Goal: Navigation & Orientation: Understand site structure

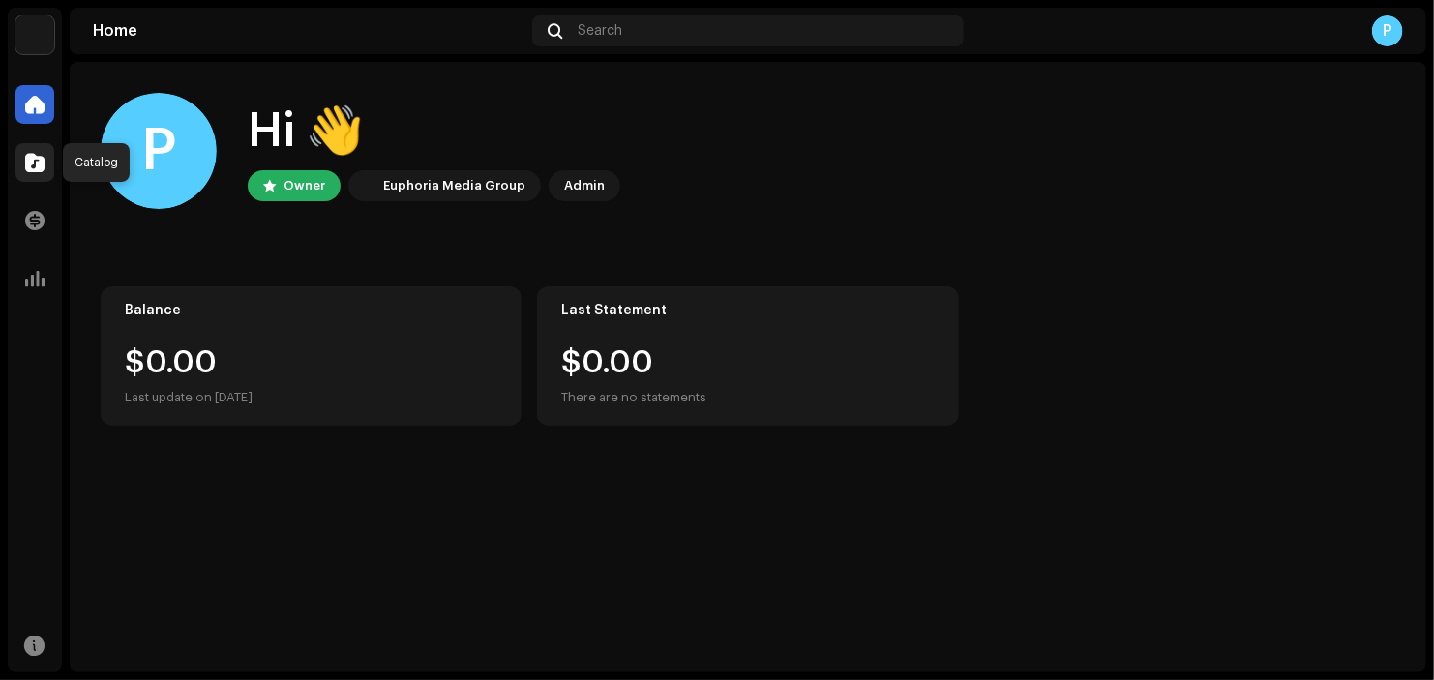
click at [34, 150] on div at bounding box center [34, 162] width 39 height 39
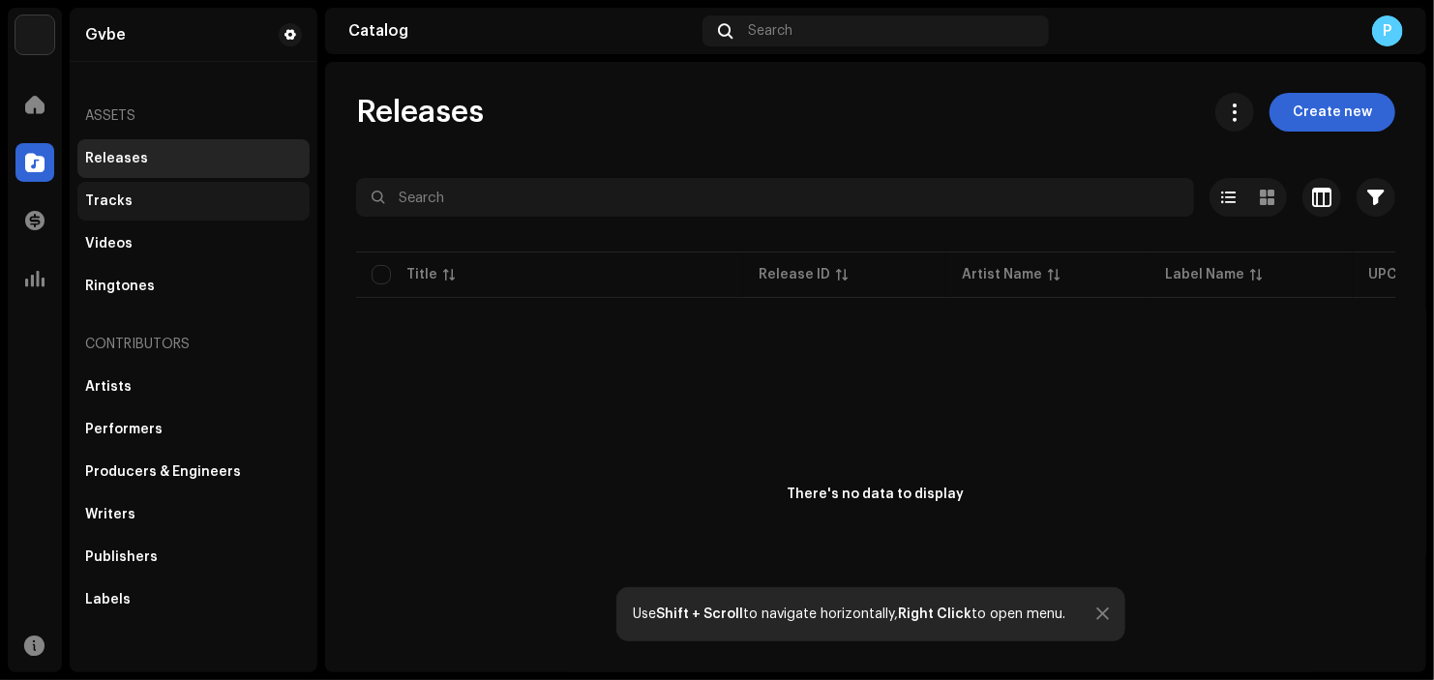
click at [155, 206] on div "Tracks" at bounding box center [193, 201] width 217 height 15
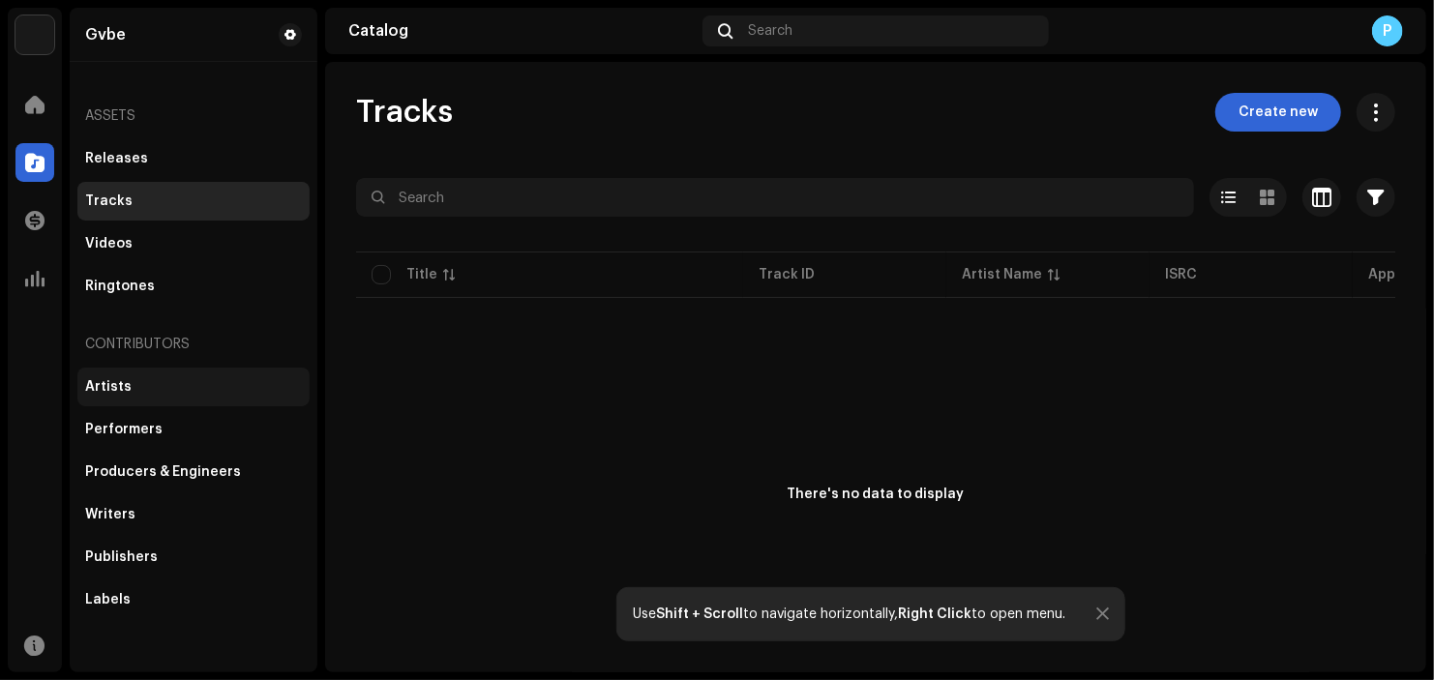
click at [148, 386] on div "Artists" at bounding box center [193, 386] width 217 height 15
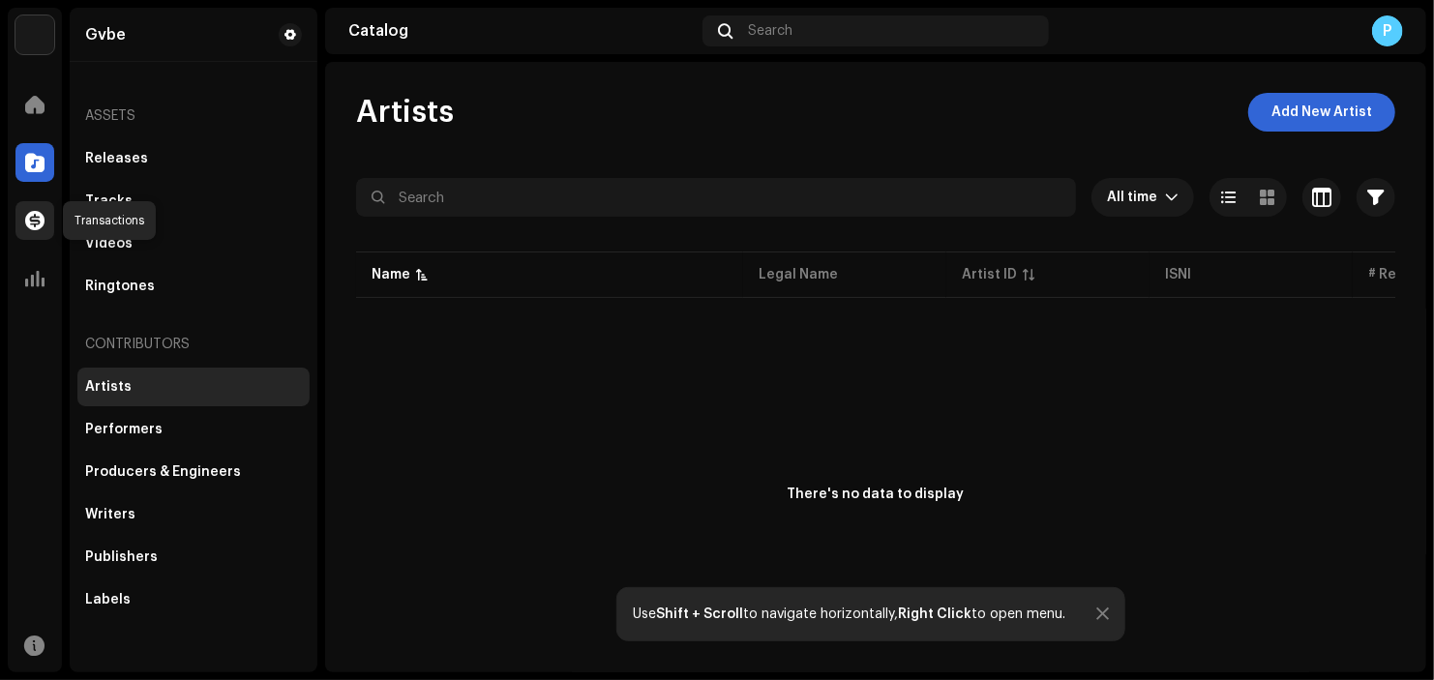
click at [38, 213] on span at bounding box center [34, 220] width 19 height 15
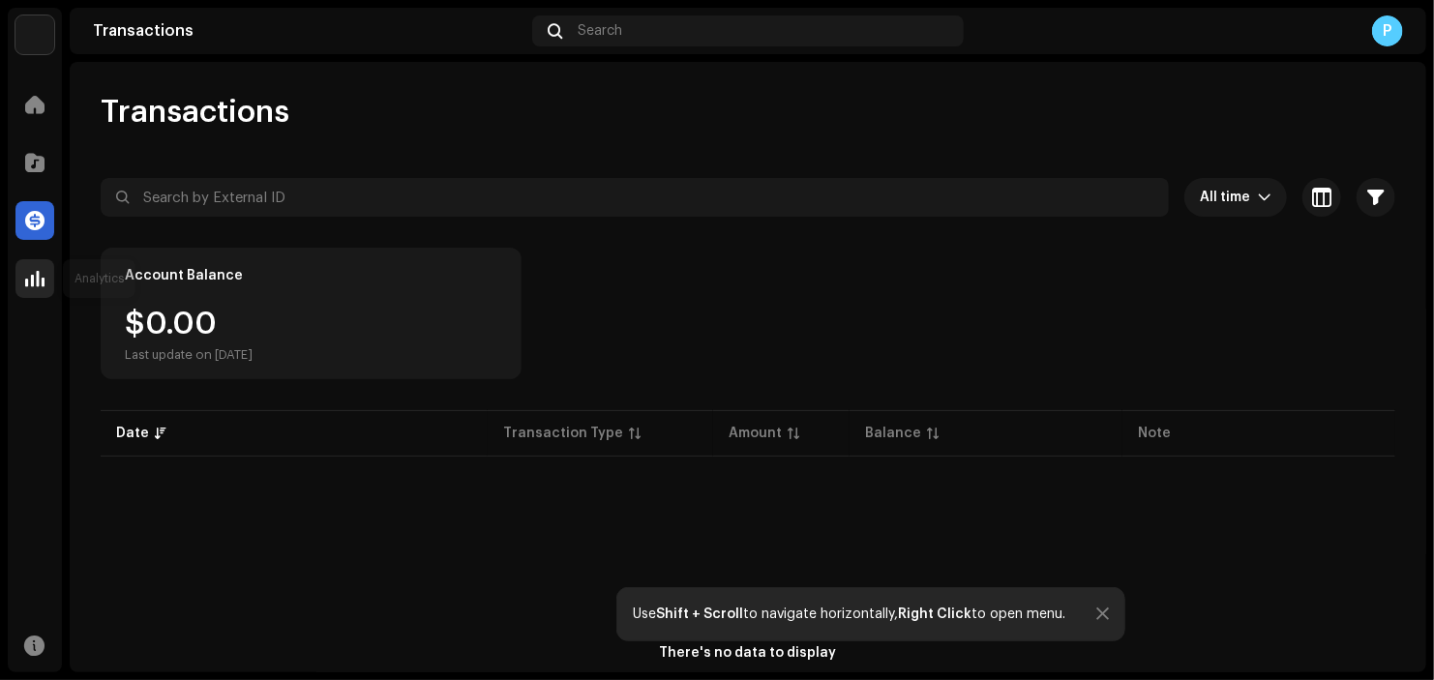
click at [34, 279] on span at bounding box center [34, 278] width 19 height 15
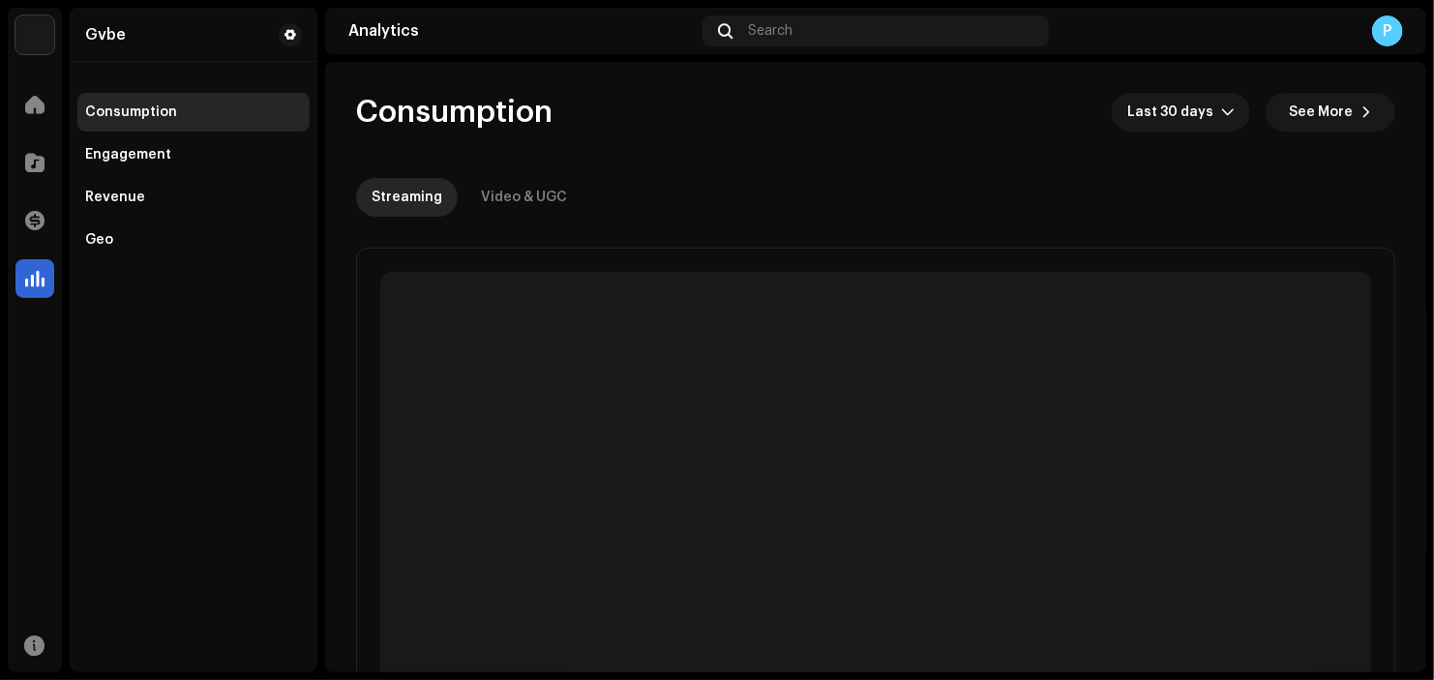
click at [42, 38] on img at bounding box center [34, 34] width 39 height 39
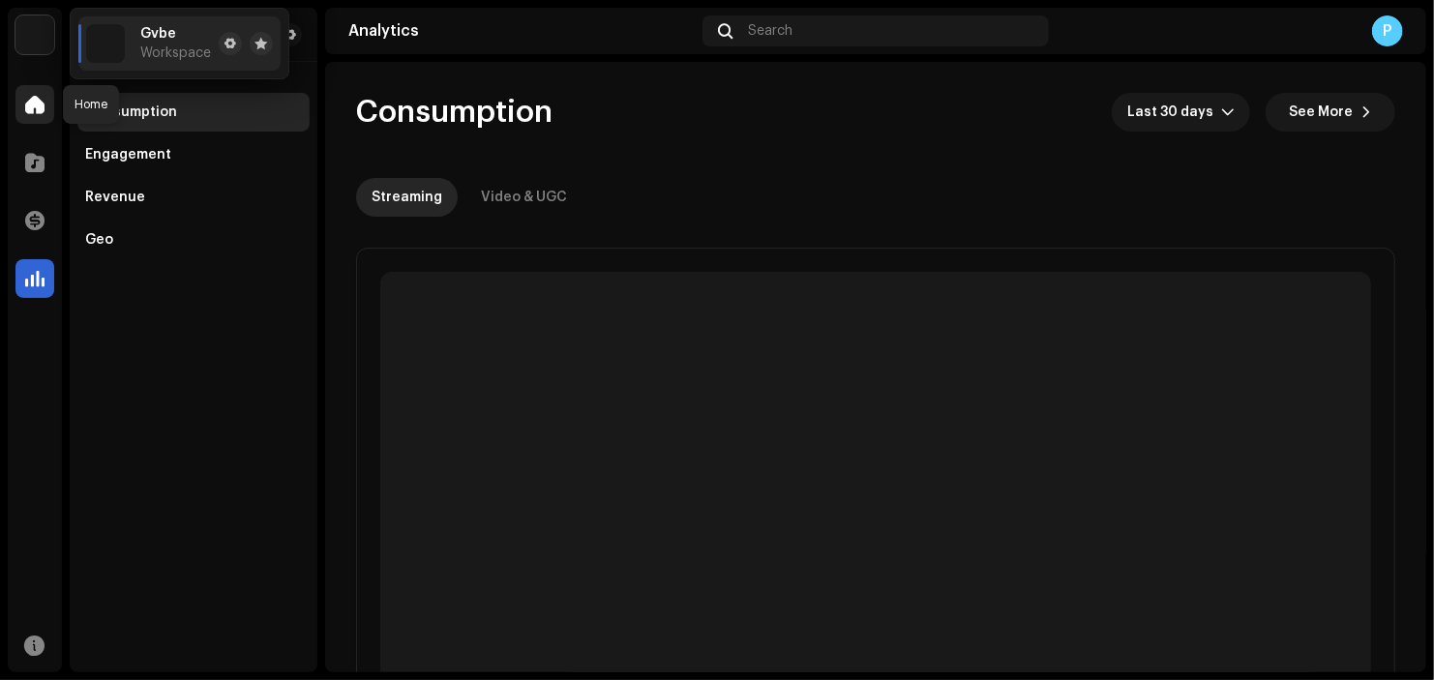
click at [42, 112] on span at bounding box center [34, 104] width 19 height 15
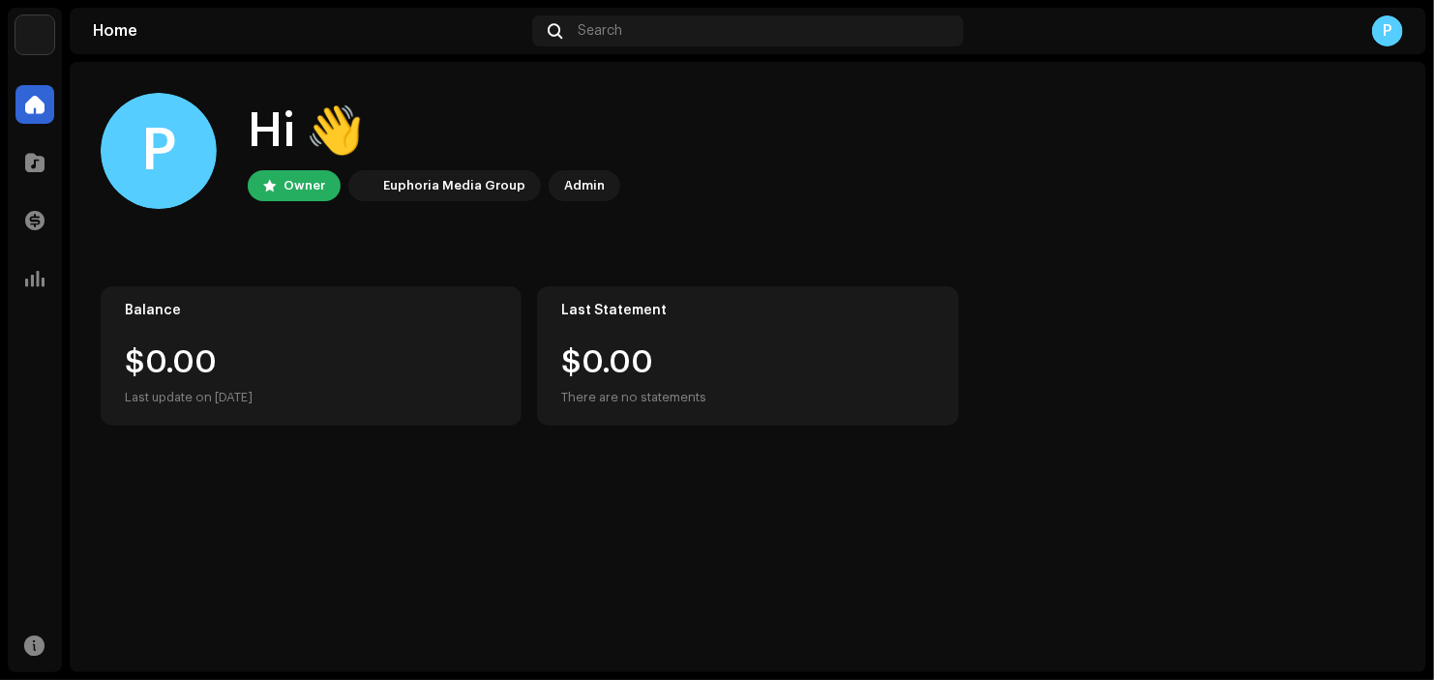
click at [362, 181] on img at bounding box center [363, 185] width 23 height 23
click at [302, 178] on div "Owner" at bounding box center [305, 185] width 42 height 23
click at [22, 160] on div at bounding box center [34, 162] width 39 height 39
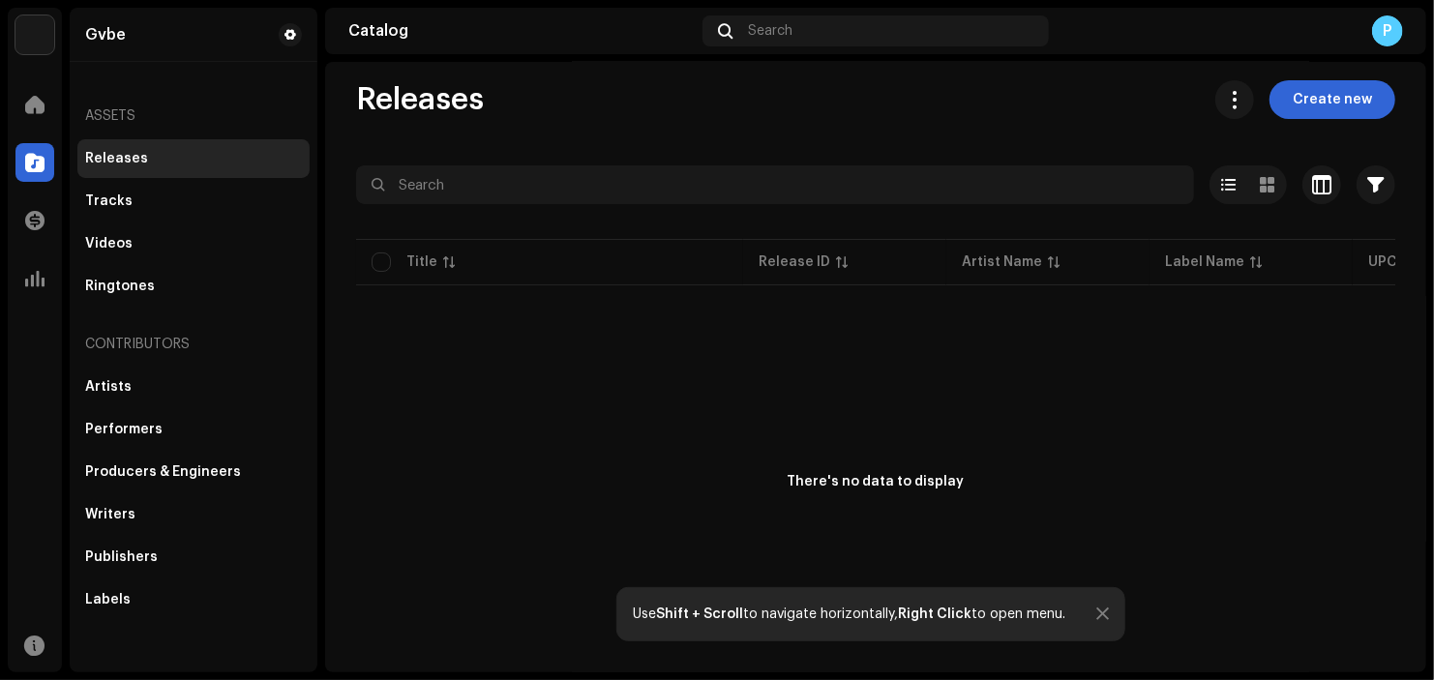
scroll to position [15, 0]
drag, startPoint x: 1009, startPoint y: 608, endPoint x: 982, endPoint y: 608, distance: 27.1
click at [1005, 608] on div "Use Shift + Scroll to navigate horizontally, Right Click to open menu." at bounding box center [849, 614] width 433 height 15
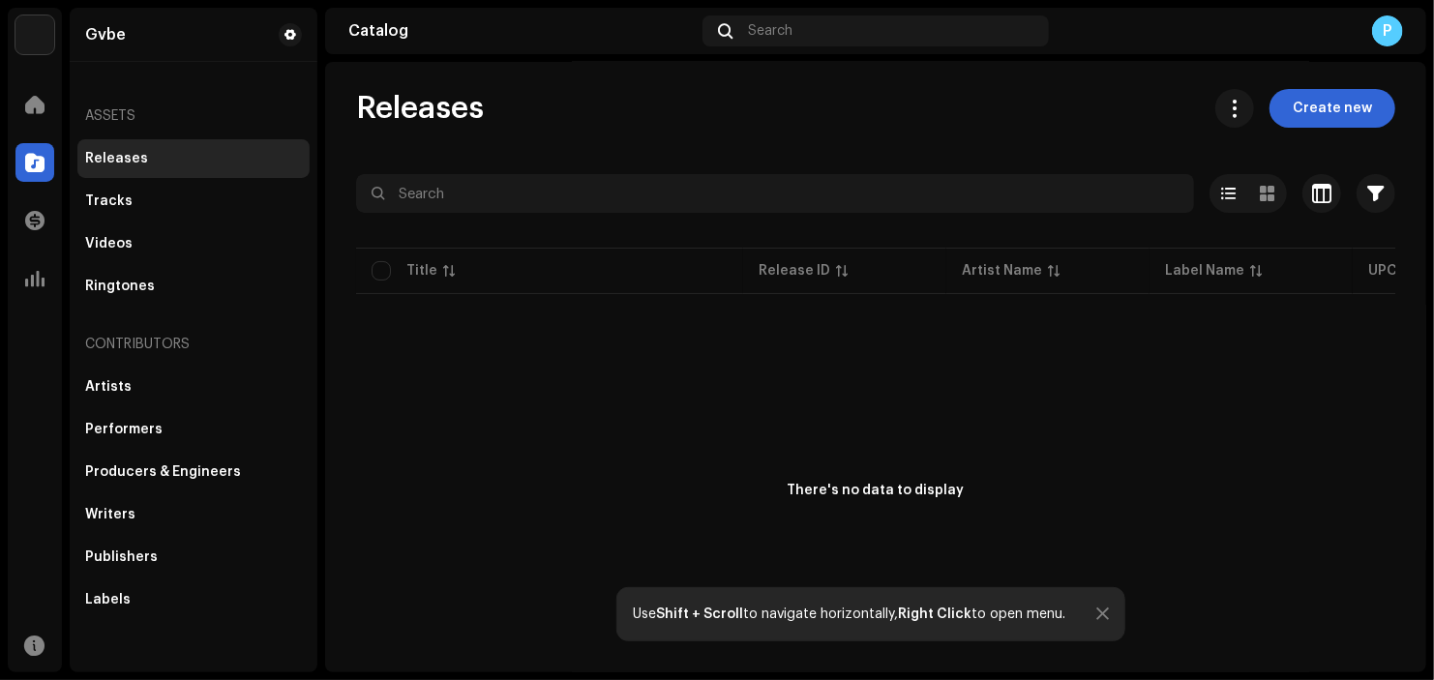
scroll to position [0, 0]
